Goal: Information Seeking & Learning: Learn about a topic

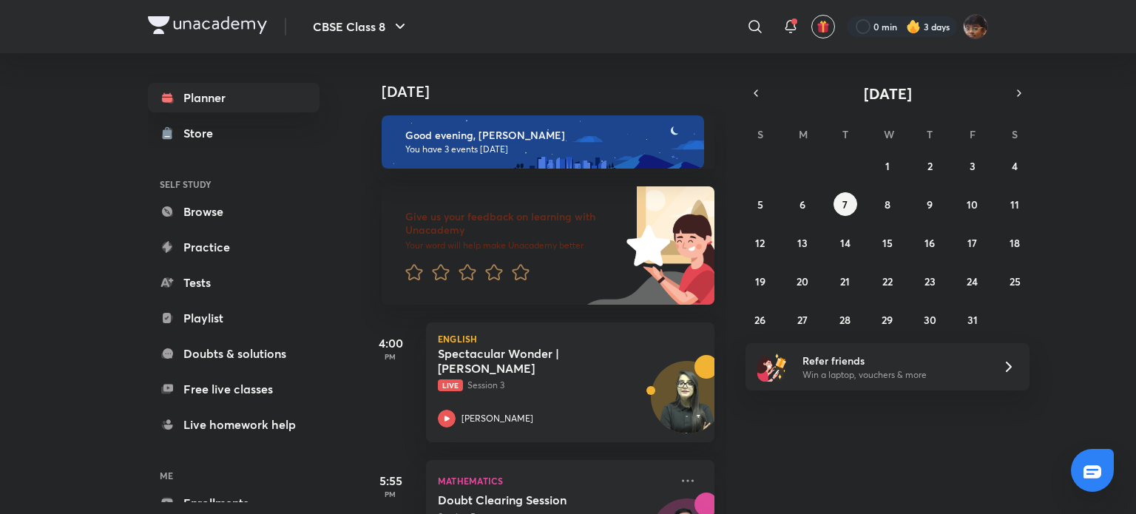
scroll to position [226, 0]
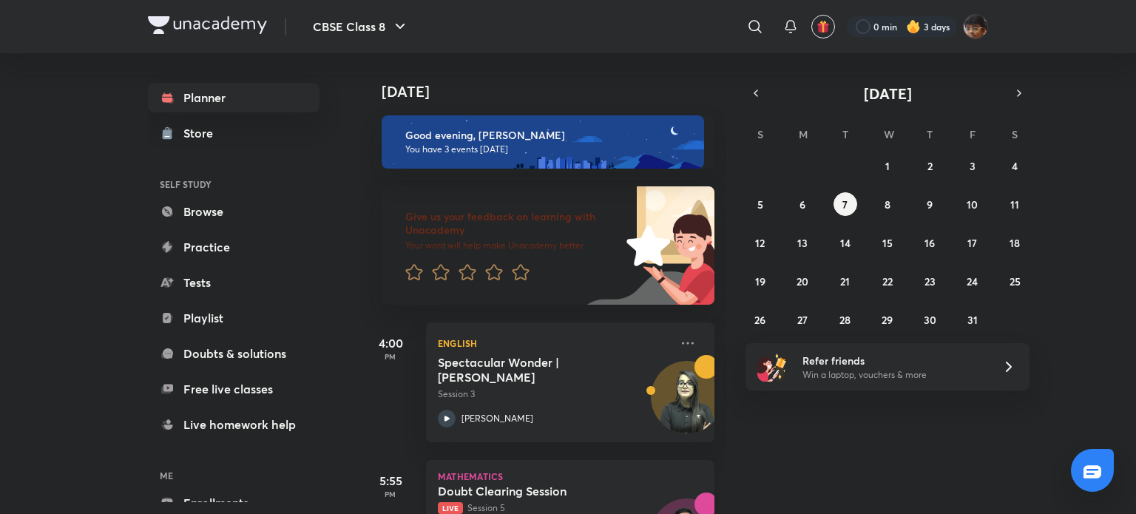
scroll to position [222, 0]
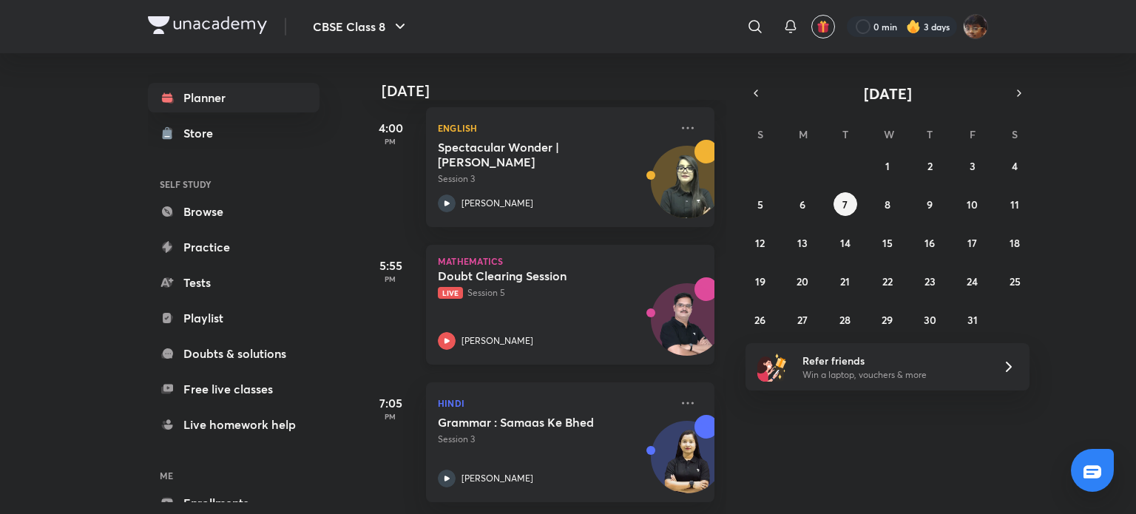
click at [487, 269] on h5 "Doubt Clearing Session" at bounding box center [530, 276] width 184 height 15
click at [491, 275] on div "Planner Store SELF STUDY Browse Practice Tests Playlist Doubts & solutions Free…" at bounding box center [568, 283] width 840 height 461
click at [539, 415] on h5 "Grammar : Samaas Ke Bhed" at bounding box center [530, 422] width 184 height 15
click at [540, 415] on h5 "Grammar : Samaas Ke Bhed" at bounding box center [530, 422] width 184 height 15
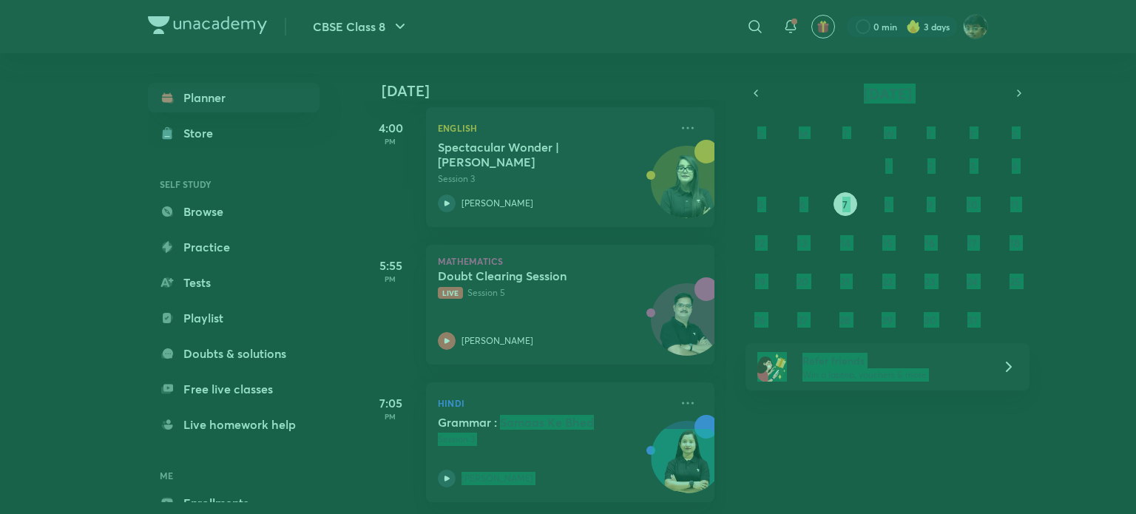
click at [542, 178] on div "Today Good evening, Aayush You have 3 events today Give us your feedback on lea…" at bounding box center [543, 283] width 365 height 461
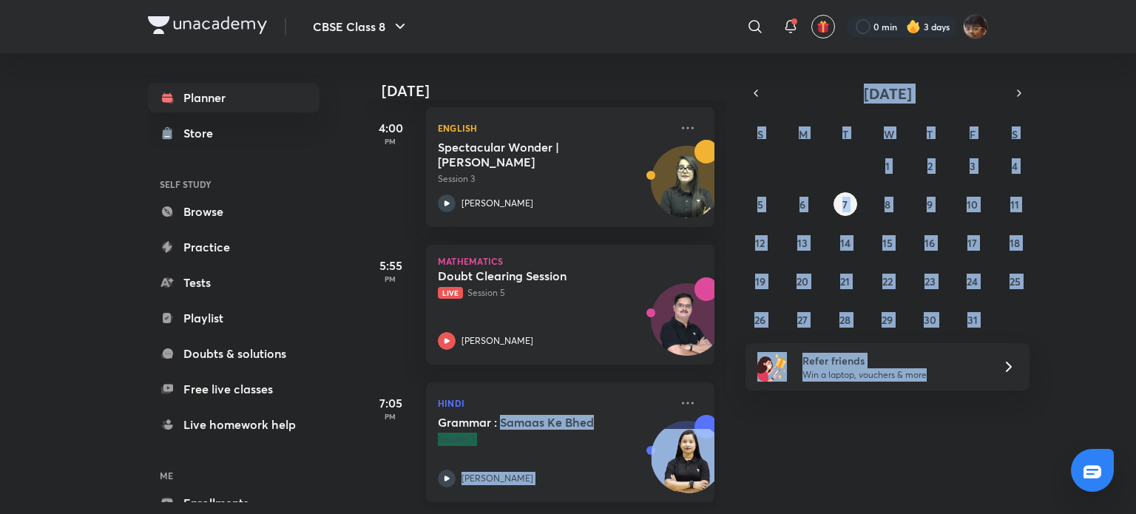
click at [491, 472] on p "[PERSON_NAME]" at bounding box center [498, 478] width 72 height 13
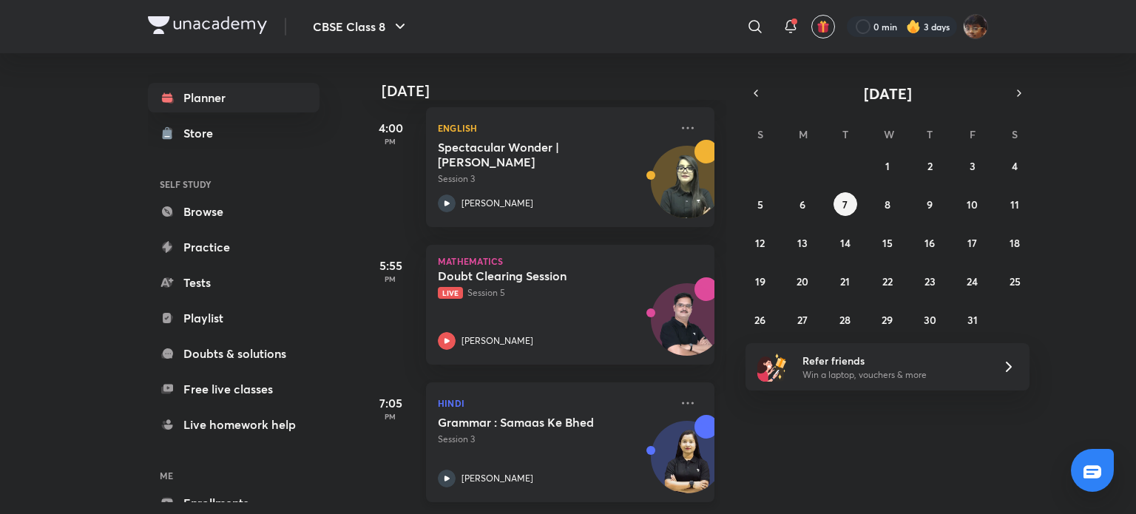
drag, startPoint x: 518, startPoint y: 387, endPoint x: 525, endPoint y: 383, distance: 8.0
click at [524, 383] on div "Hindi Grammar : Samaas Ke Bhed Session 3 Pooja Shah" at bounding box center [570, 443] width 289 height 120
